Goal: Task Accomplishment & Management: Use online tool/utility

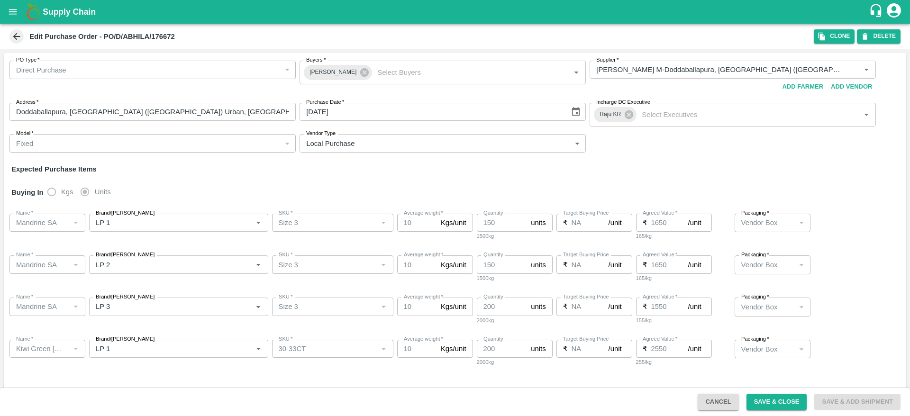
click at [17, 9] on icon "open drawer" at bounding box center [13, 11] width 8 height 5
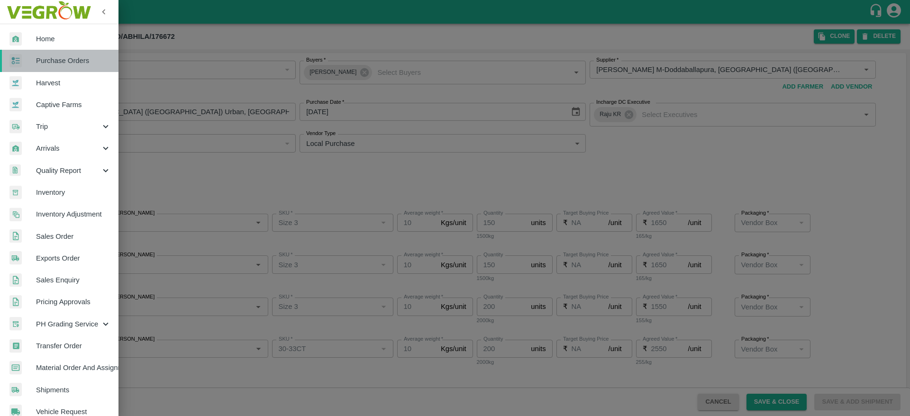
click at [64, 58] on span "Purchase Orders" at bounding box center [73, 60] width 75 height 10
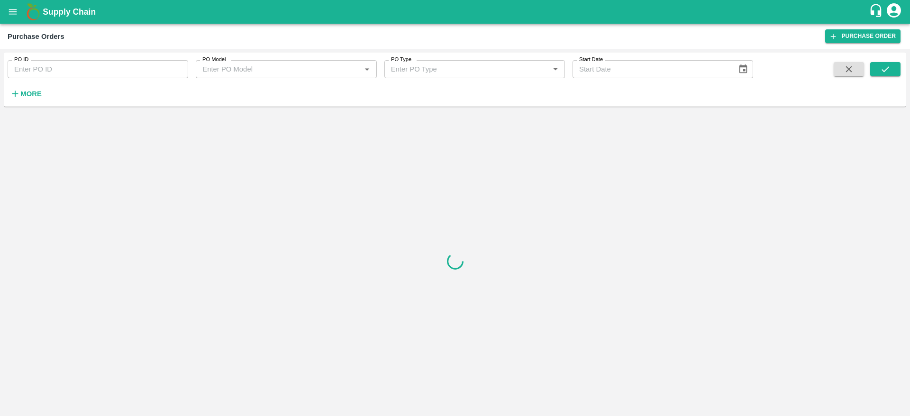
paste input "176672"
click at [70, 63] on input "176672" at bounding box center [98, 69] width 181 height 18
click at [882, 67] on icon "submit" at bounding box center [885, 69] width 10 height 10
click at [165, 65] on input "176672" at bounding box center [98, 69] width 181 height 18
type input "176672"
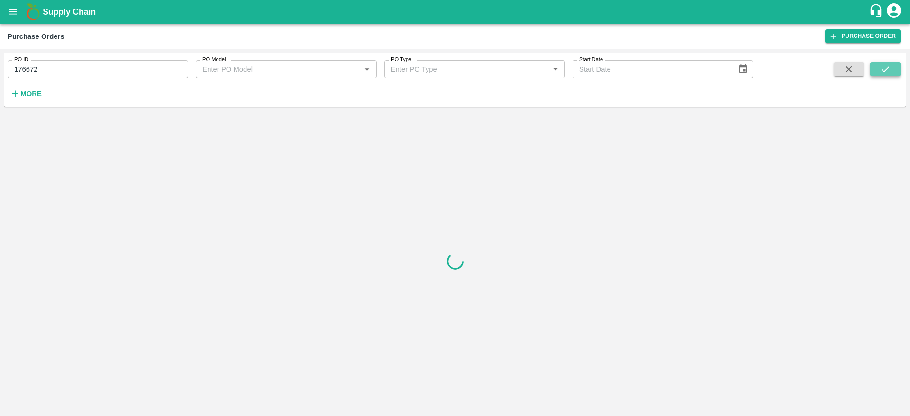
click at [882, 63] on button "submit" at bounding box center [885, 69] width 30 height 14
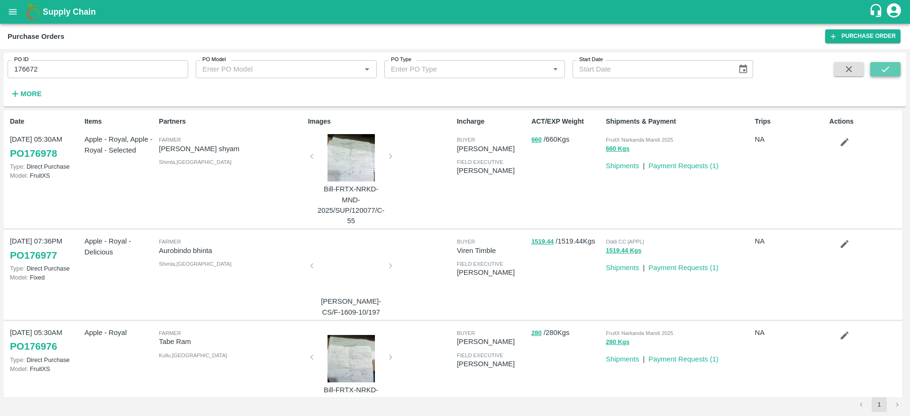
click at [880, 68] on icon "submit" at bounding box center [885, 69] width 10 height 10
